Goal: Task Accomplishment & Management: Manage account settings

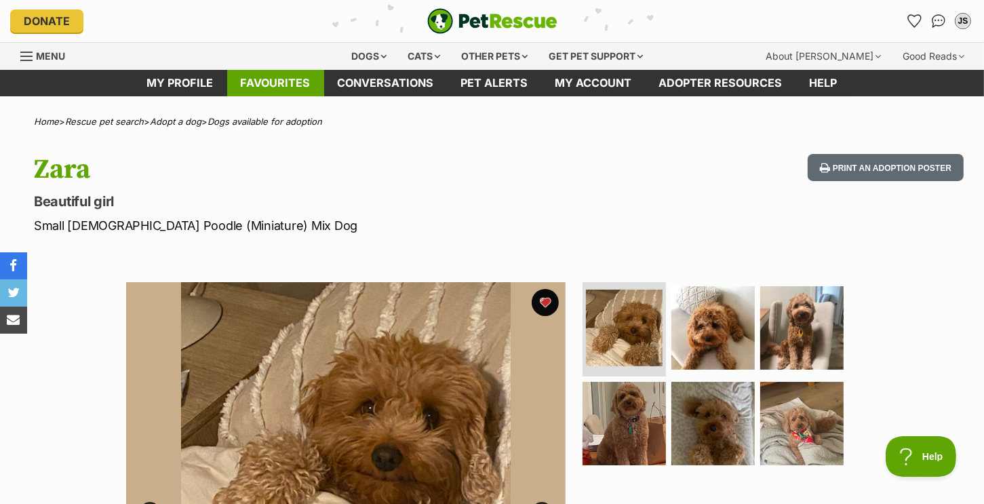
click at [284, 83] on link "Favourites" at bounding box center [275, 83] width 97 height 26
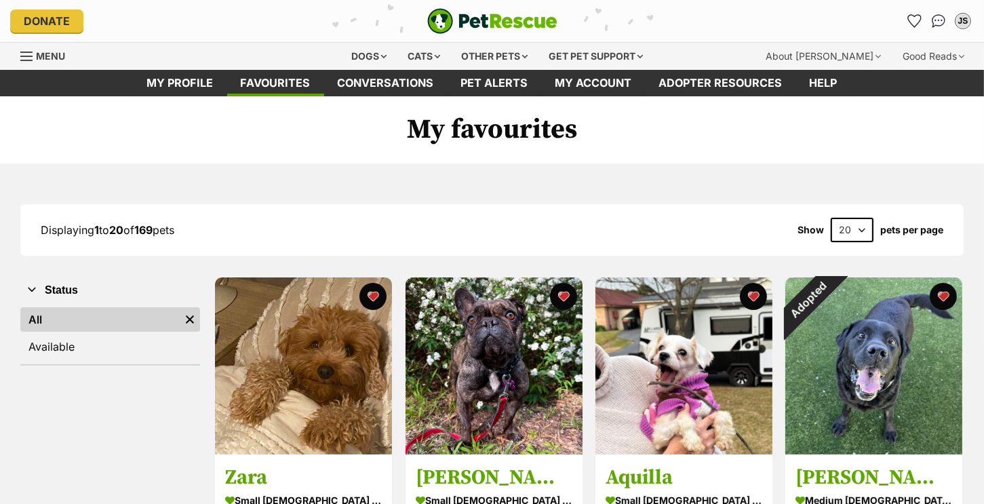
click at [870, 234] on select "20 40 60" at bounding box center [852, 230] width 43 height 24
select select "60"
click at [831, 218] on select "20 40 60" at bounding box center [852, 230] width 43 height 24
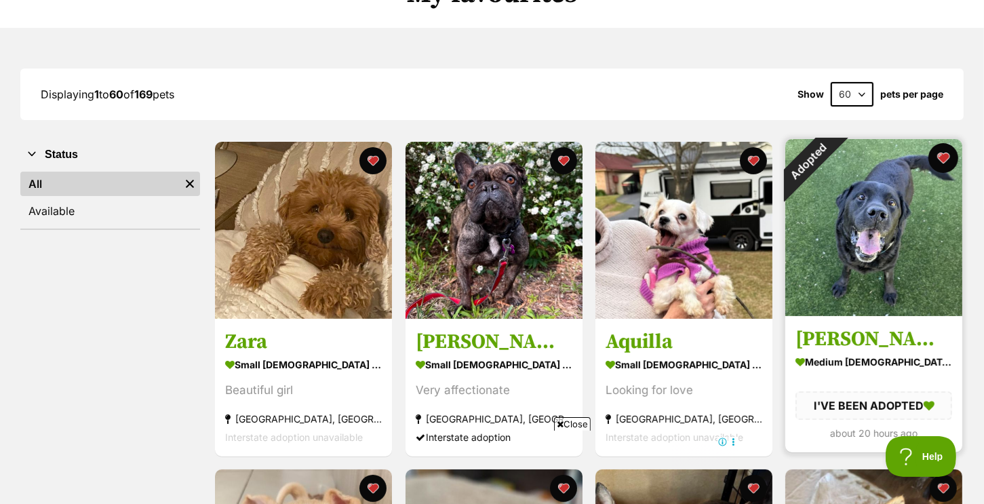
click at [950, 157] on button "favourite" at bounding box center [944, 158] width 30 height 30
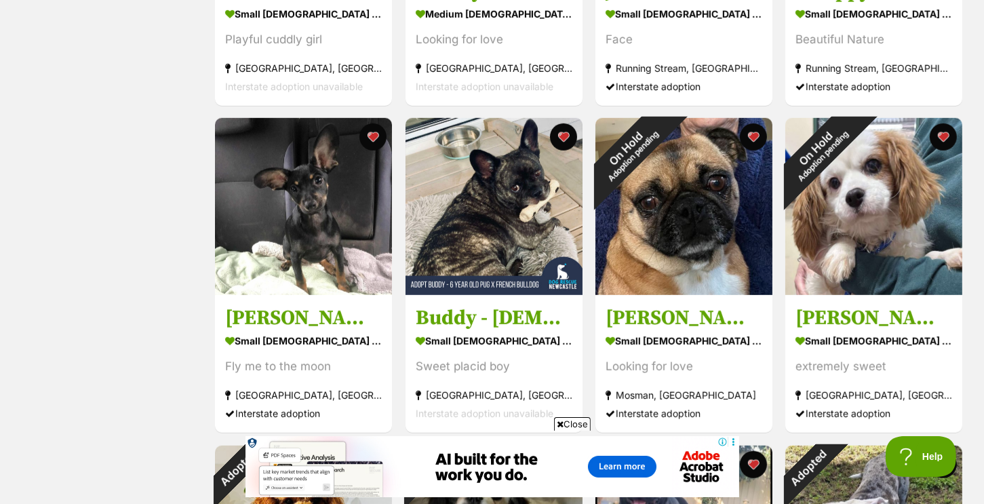
scroll to position [1018, 0]
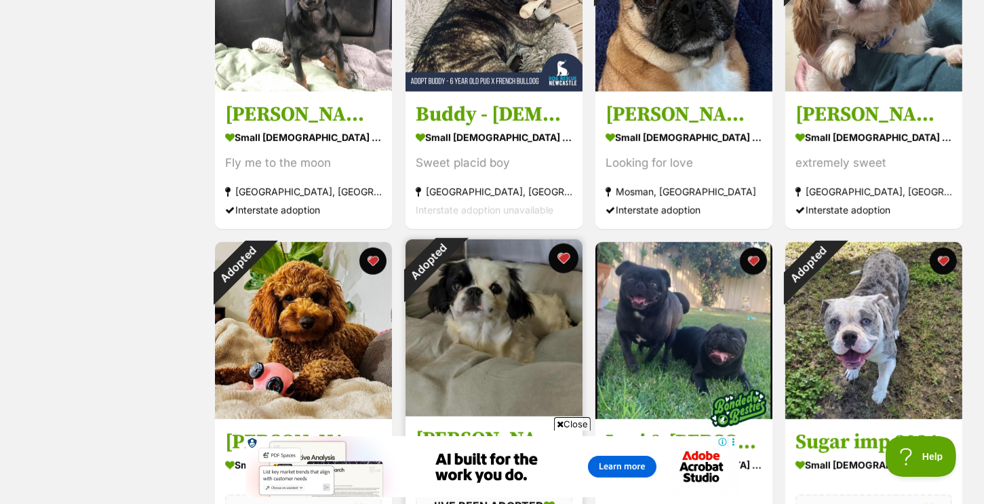
click at [562, 263] on button "favourite" at bounding box center [564, 259] width 30 height 30
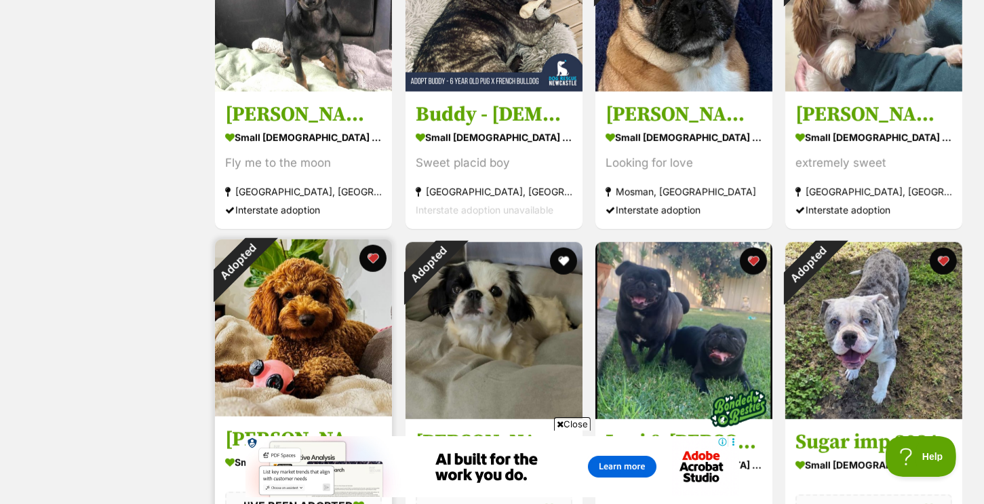
click at [359, 257] on img at bounding box center [303, 328] width 177 height 177
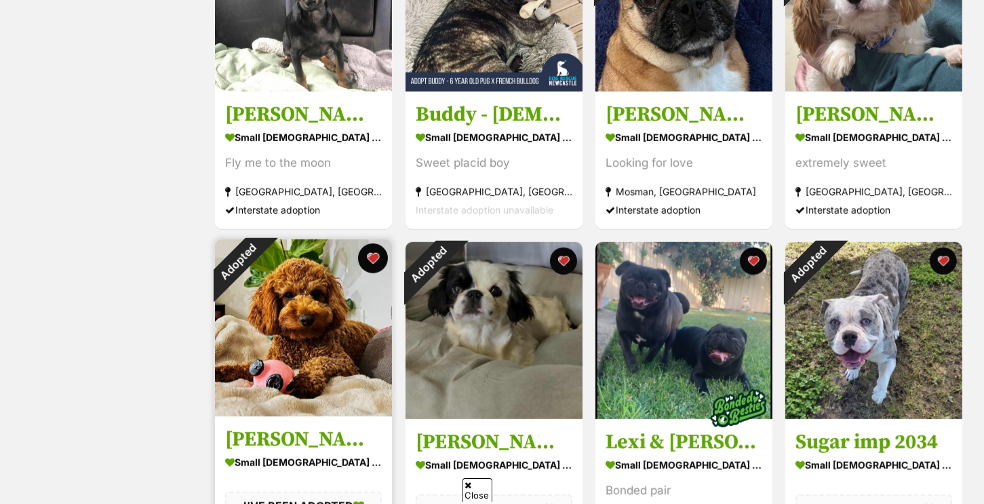
click at [375, 265] on button "favourite" at bounding box center [374, 259] width 30 height 30
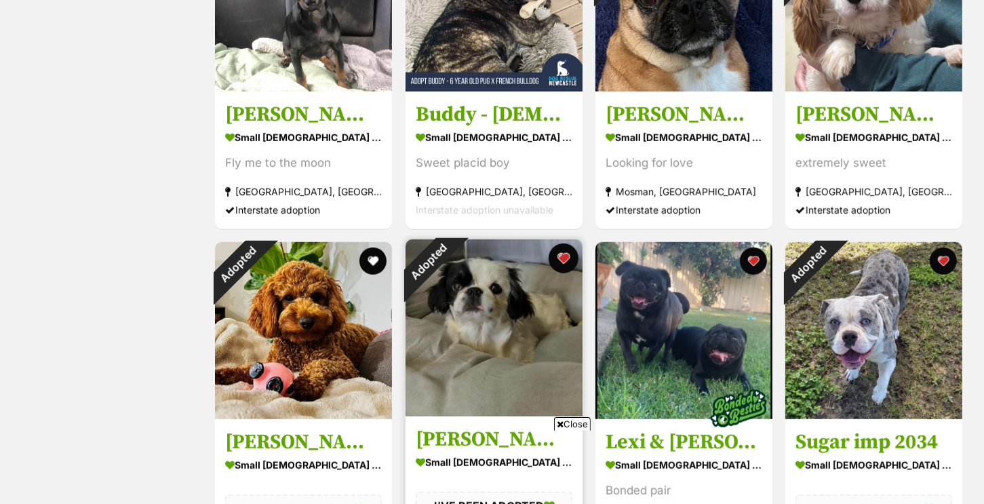
click at [564, 255] on button "favourite" at bounding box center [564, 259] width 30 height 30
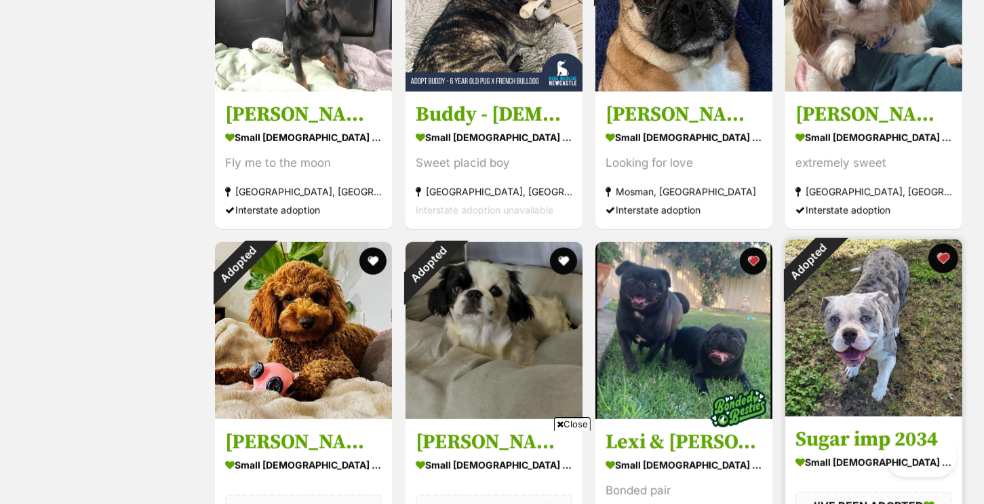
click at [942, 261] on button "favourite" at bounding box center [944, 259] width 30 height 30
